Goal: Information Seeking & Learning: Learn about a topic

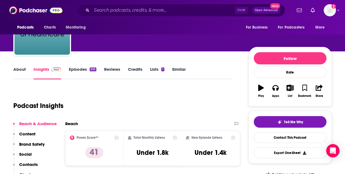
scroll to position [40, 0]
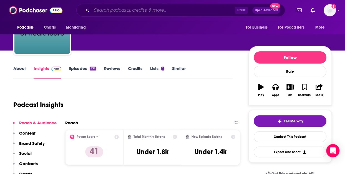
click at [145, 10] on input "Search podcasts, credits, & more..." at bounding box center [163, 10] width 143 height 9
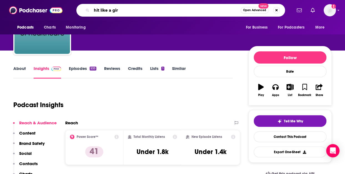
type input "hit like a girl"
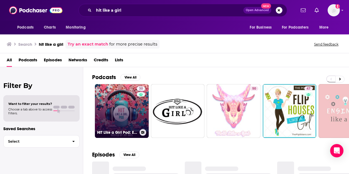
click at [130, 100] on link "30 HIT Like a Girl Pod: Empowering Women in Health IT" at bounding box center [122, 111] width 54 height 54
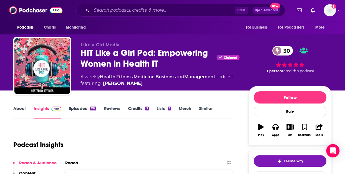
scroll to position [59, 0]
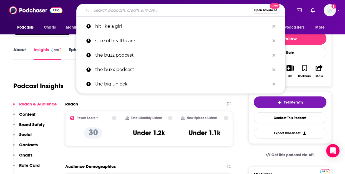
click at [114, 11] on input "Search podcasts, credits, & more..." at bounding box center [172, 10] width 160 height 9
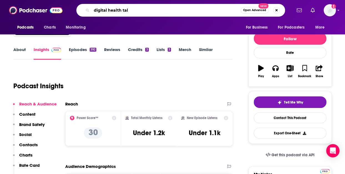
type input "digital health talk"
